Goal: Find specific fact: Find specific fact

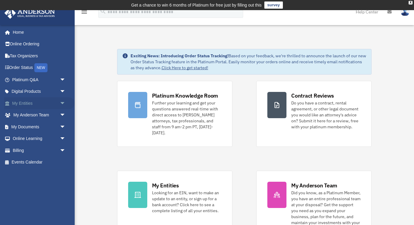
click at [27, 104] on link "My Entities arrow_drop_down" at bounding box center [39, 103] width 71 height 12
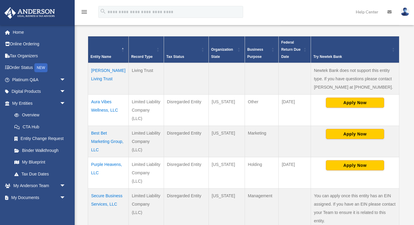
scroll to position [124, 0]
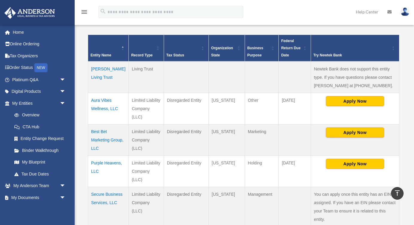
click at [97, 103] on td "Aura Vibes Wellness, LLC" at bounding box center [108, 108] width 41 height 31
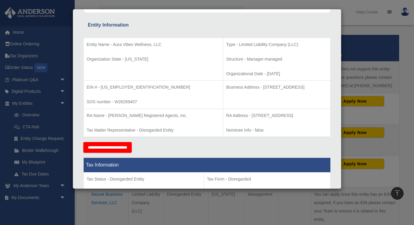
scroll to position [106, 0]
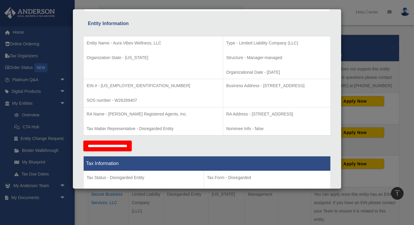
drag, startPoint x: 216, startPoint y: 86, endPoint x: 218, endPoint y: 91, distance: 5.3
click at [226, 90] on p "Business Address - [STREET_ADDRESS]" at bounding box center [276, 85] width 101 height 7
click at [226, 88] on p "Business Address - [STREET_ADDRESS]" at bounding box center [276, 85] width 101 height 7
drag, startPoint x: 216, startPoint y: 84, endPoint x: 218, endPoint y: 91, distance: 7.3
click at [226, 90] on p "Business Address - [STREET_ADDRESS]" at bounding box center [276, 85] width 101 height 7
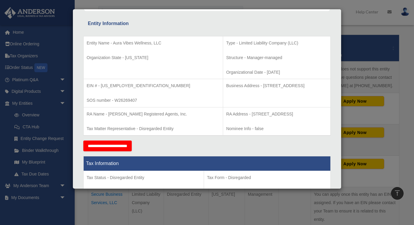
copy p "[STREET_ADDRESS]"
